Goal: Information Seeking & Learning: Compare options

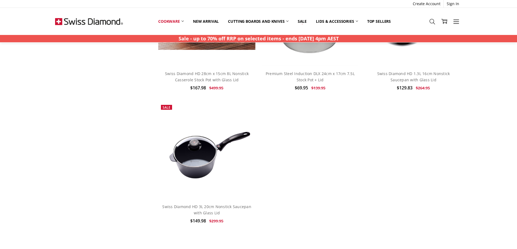
scroll to position [1248, 0]
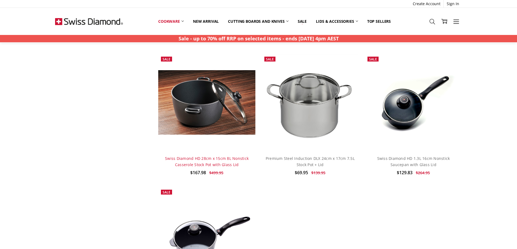
click at [214, 162] on link "Swiss Diamond HD 28cm x 15cm 8L Nonstick Casserole Stock Pot with Glass Lid" at bounding box center [207, 161] width 84 height 11
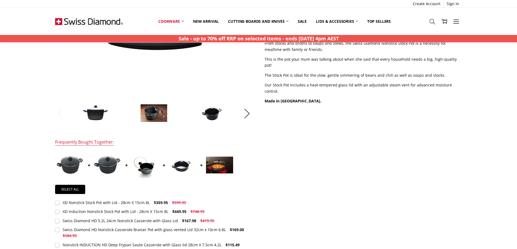
scroll to position [217, 0]
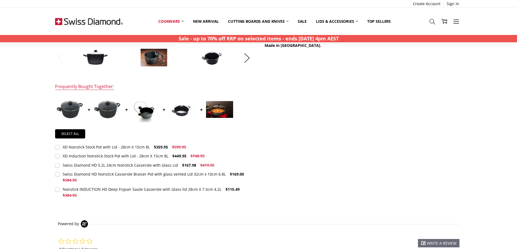
click at [171, 190] on div "Nonstick INDUCTION HD Deep Frypan Saute Casserole with Glass lid 28cm X 7.5cm 4…" at bounding box center [142, 189] width 159 height 5
click at [57, 189] on label "Nonstick INDUCTION HD Deep Frypan Saute Casserole with Glass lid 28cm X 7.5cm 4…" at bounding box center [154, 193] width 198 height 12
click at [248, 57] on button "Next" at bounding box center [246, 58] width 11 height 17
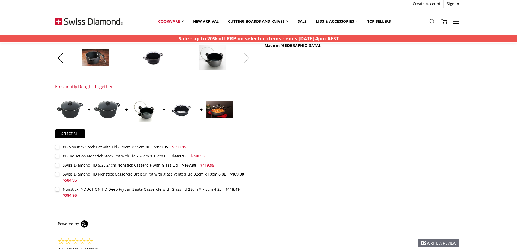
click at [248, 57] on button "Next" at bounding box center [246, 58] width 11 height 17
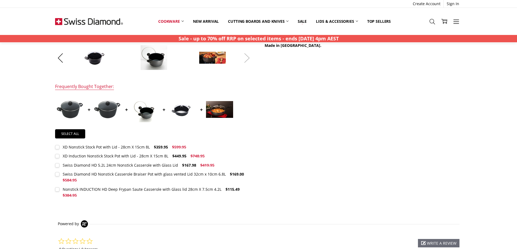
click at [248, 57] on button "Next" at bounding box center [246, 58] width 11 height 17
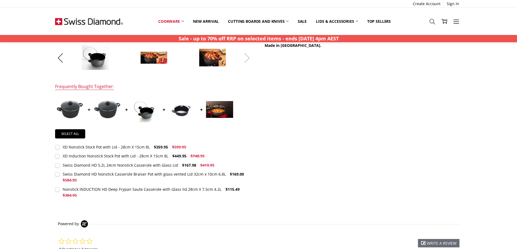
click at [248, 57] on button "Next" at bounding box center [246, 58] width 11 height 17
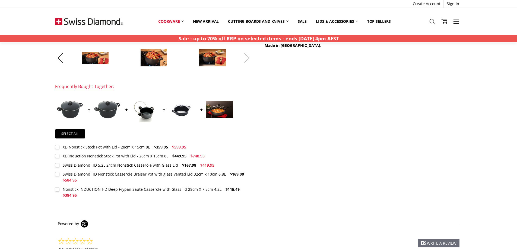
click at [248, 57] on button "Next" at bounding box center [246, 58] width 11 height 17
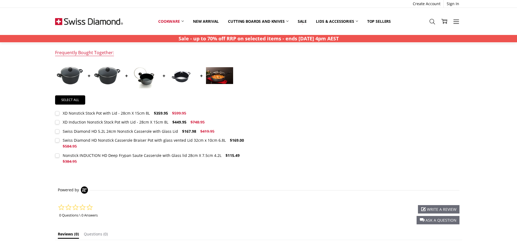
scroll to position [298, 0]
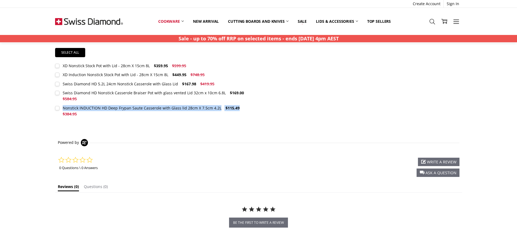
drag, startPoint x: 241, startPoint y: 108, endPoint x: 62, endPoint y: 109, distance: 179.9
click at [62, 109] on label "Nonstick INDUCTION HD Deep Frypan Saute Casserole with Glass lid 28cm X 7.5cm 4…" at bounding box center [154, 111] width 198 height 12
copy label "Nonstick INDUCTION HD Deep Frypan Saute Casserole with Glass lid 28cm X 7.5cm 4…"
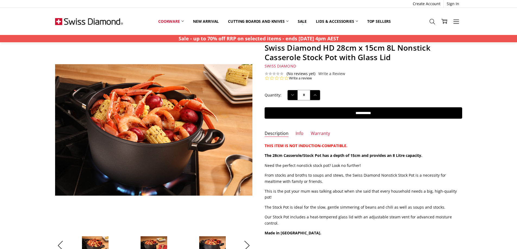
scroll to position [0, 0]
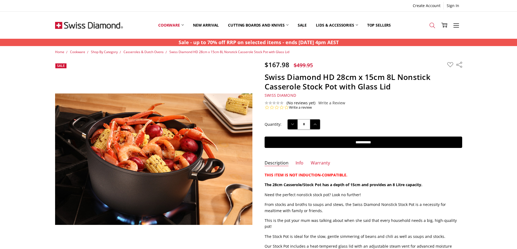
click at [432, 23] on icon at bounding box center [432, 26] width 6 height 6
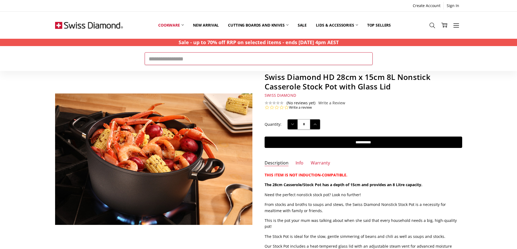
click at [165, 60] on input "Search" at bounding box center [259, 58] width 228 height 12
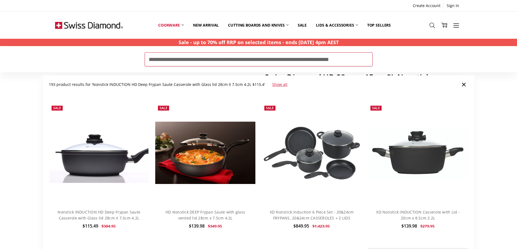
scroll to position [0, 3]
type input "**********"
